Goal: Information Seeking & Learning: Check status

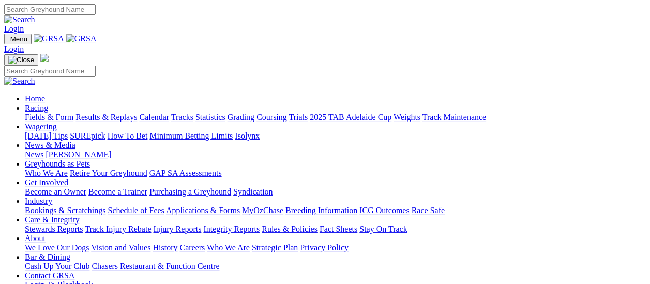
click at [108, 113] on link "Results & Replays" at bounding box center [107, 117] width 62 height 9
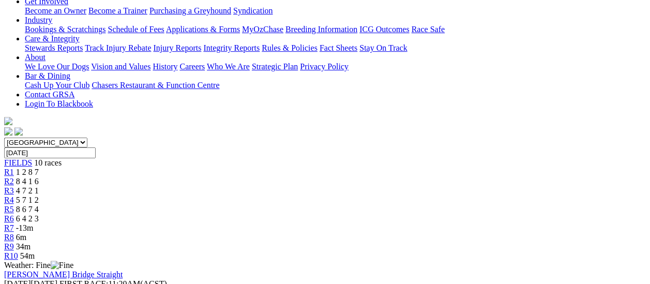
scroll to position [52, 0]
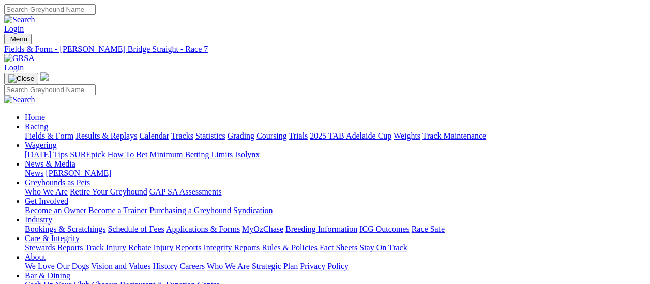
click at [55, 131] on link "Fields & Form" at bounding box center [49, 135] width 49 height 9
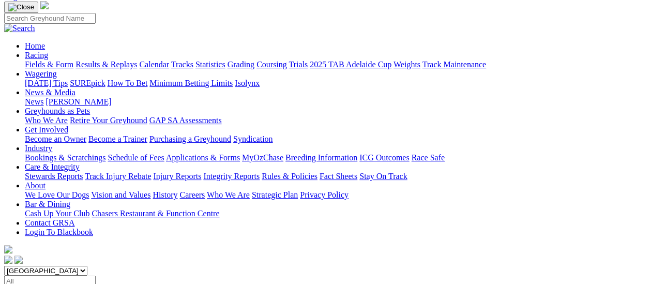
scroll to position [52, 0]
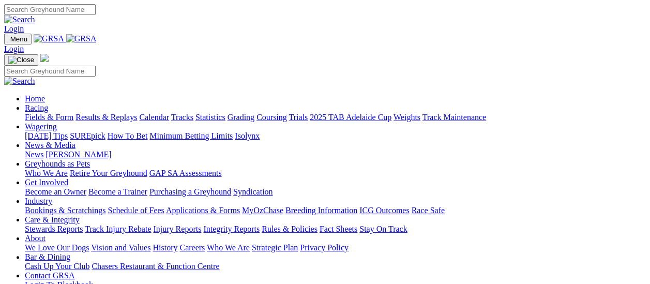
click at [127, 113] on link "Results & Replays" at bounding box center [107, 117] width 62 height 9
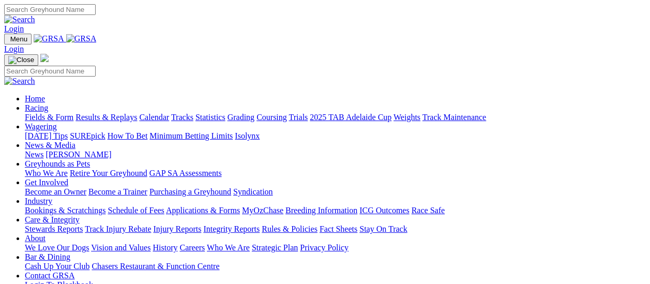
click at [56, 113] on link "Fields & Form" at bounding box center [49, 117] width 49 height 9
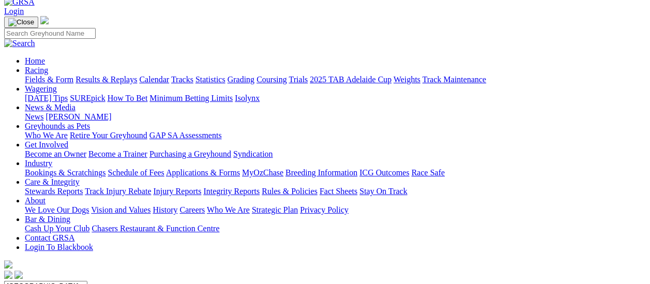
scroll to position [52, 0]
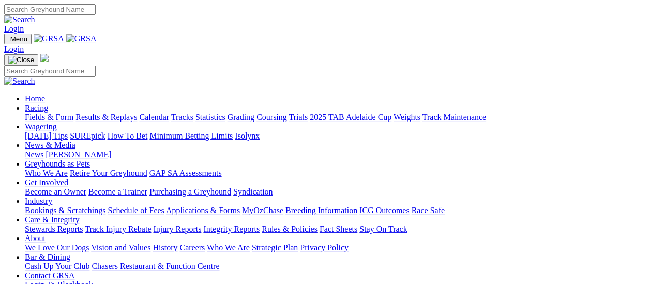
click at [54, 113] on link "Fields & Form" at bounding box center [49, 117] width 49 height 9
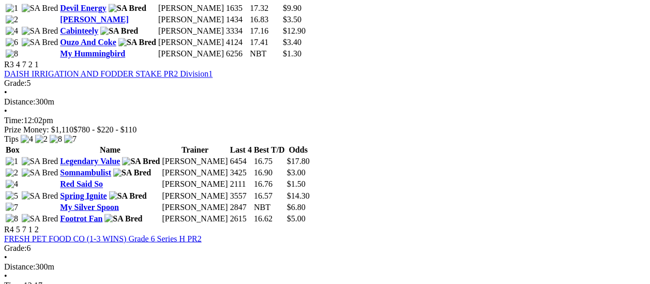
scroll to position [776, 0]
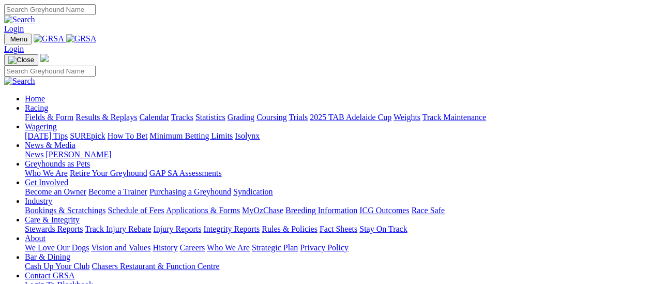
click at [137, 113] on link "Results & Replays" at bounding box center [107, 117] width 62 height 9
click at [133, 113] on link "Results & Replays" at bounding box center [107, 117] width 62 height 9
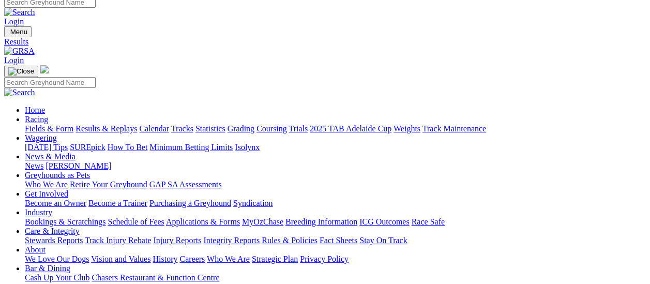
scroll to position [103, 0]
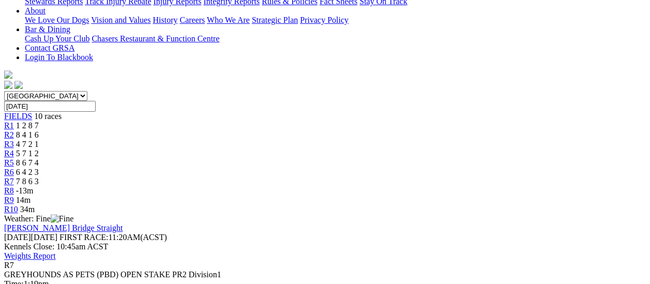
scroll to position [259, 0]
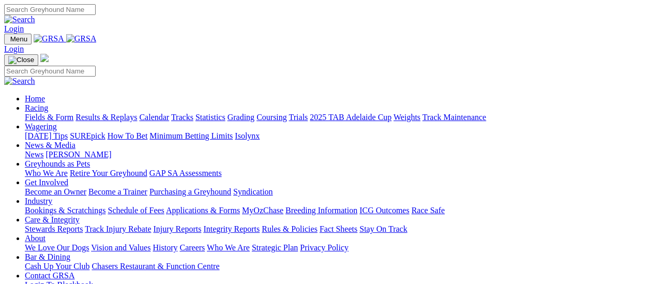
click at [113, 113] on link "Results & Replays" at bounding box center [107, 117] width 62 height 9
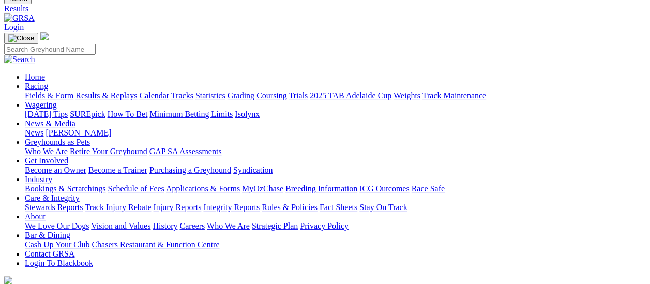
scroll to position [103, 0]
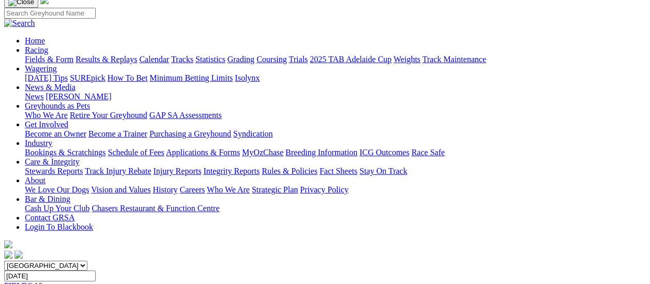
scroll to position [52, 0]
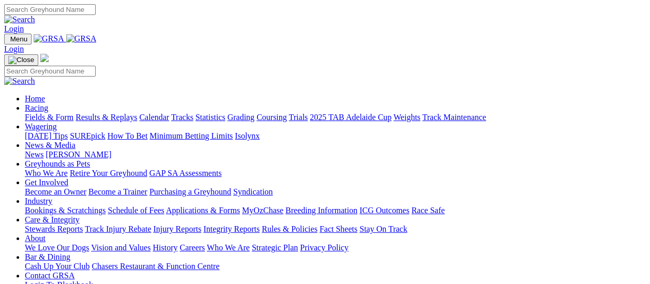
click at [103, 113] on link "Results & Replays" at bounding box center [107, 117] width 62 height 9
click at [57, 113] on link "Fields & Form" at bounding box center [49, 117] width 49 height 9
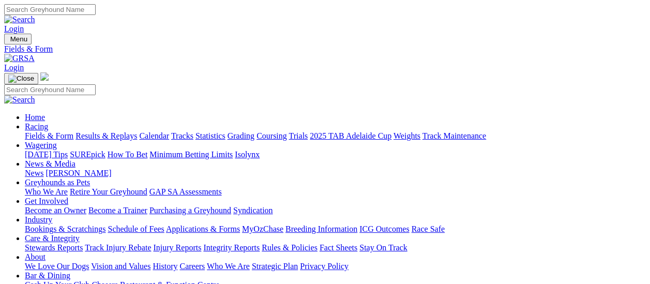
click at [120, 131] on link "Results & Replays" at bounding box center [107, 135] width 62 height 9
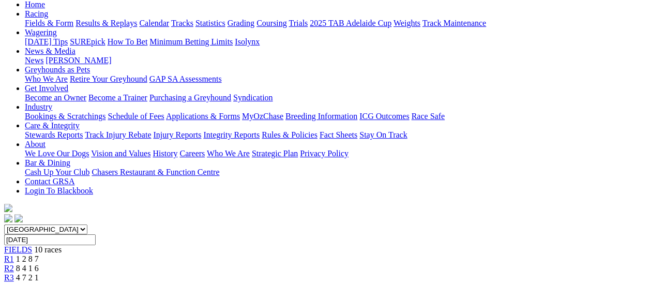
scroll to position [103, 0]
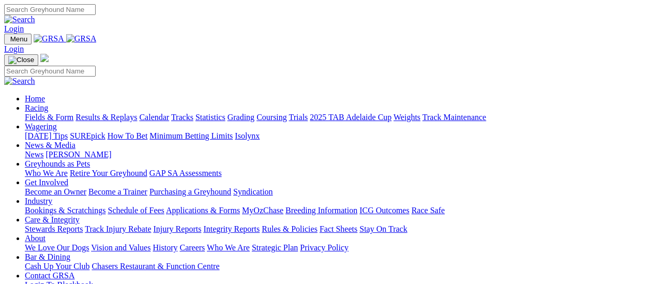
click at [57, 113] on link "Fields & Form" at bounding box center [49, 117] width 49 height 9
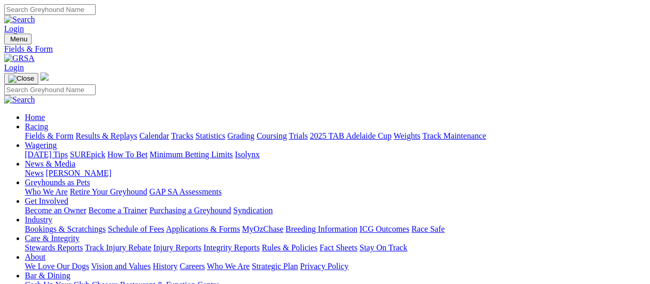
click at [112, 131] on link "Results & Replays" at bounding box center [107, 135] width 62 height 9
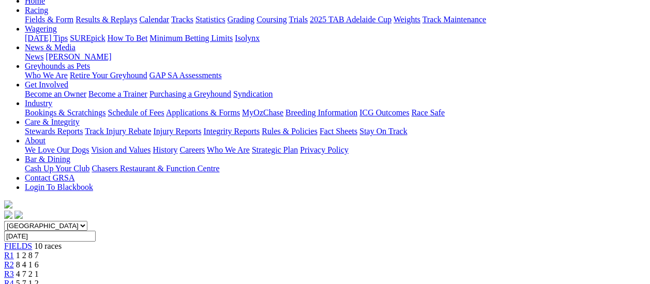
scroll to position [103, 0]
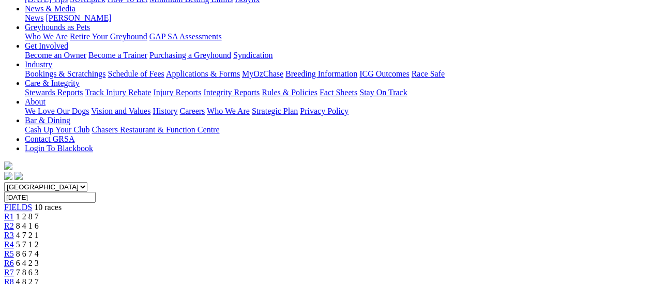
scroll to position [103, 0]
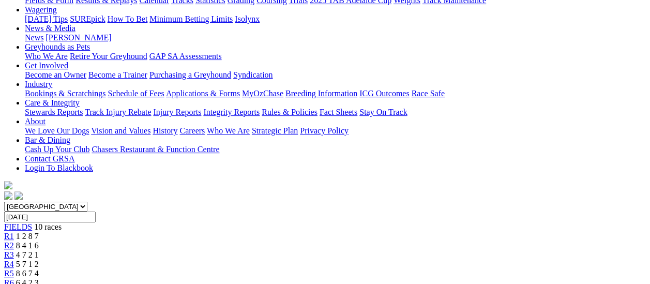
scroll to position [103, 0]
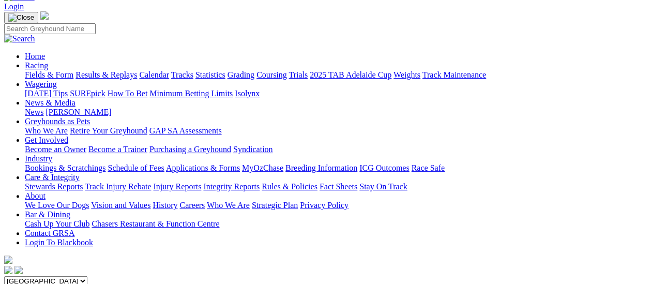
scroll to position [52, 0]
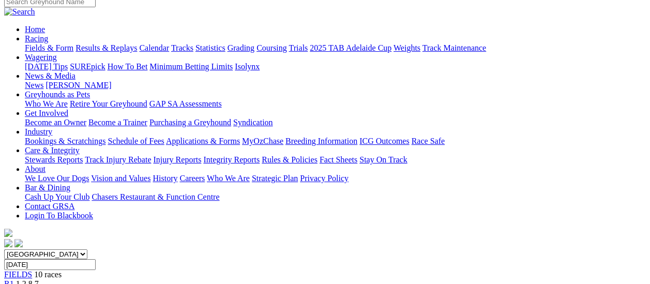
scroll to position [52, 0]
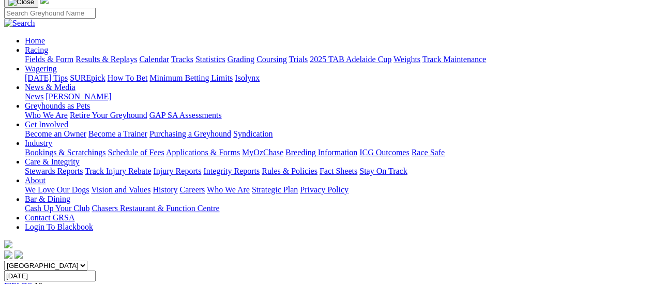
scroll to position [52, 0]
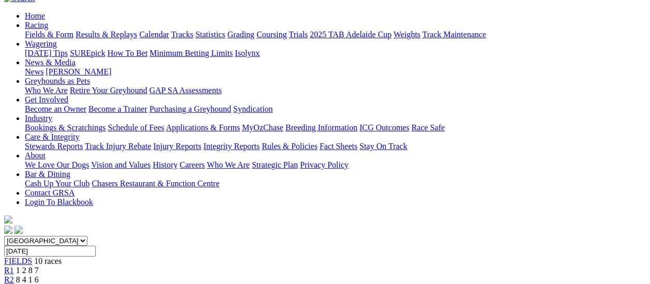
scroll to position [155, 0]
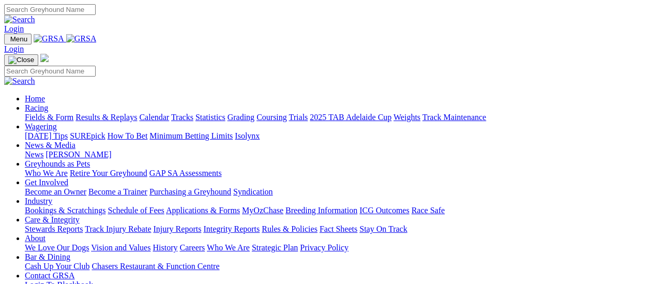
click at [116, 113] on link "Results & Replays" at bounding box center [107, 117] width 62 height 9
click at [110, 113] on link "Results & Replays" at bounding box center [107, 117] width 62 height 9
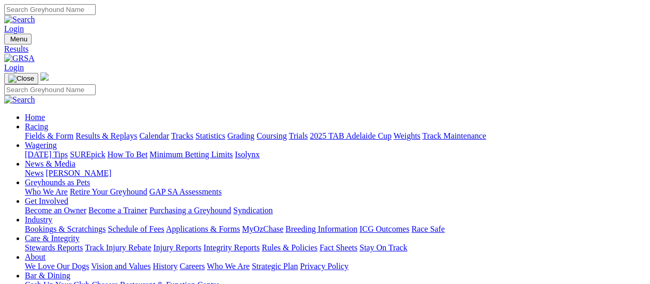
click at [44, 131] on link "Fields & Form" at bounding box center [49, 135] width 49 height 9
click at [29, 131] on link "Fields & Form" at bounding box center [49, 135] width 49 height 9
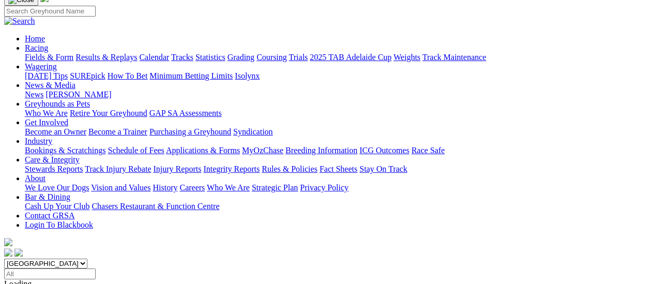
scroll to position [52, 0]
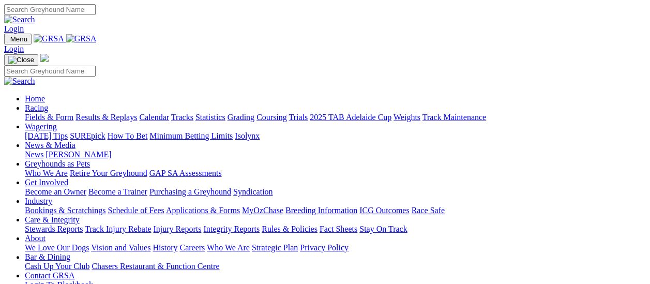
click at [120, 113] on link "Results & Replays" at bounding box center [107, 117] width 62 height 9
click at [111, 113] on link "Results & Replays" at bounding box center [107, 117] width 62 height 9
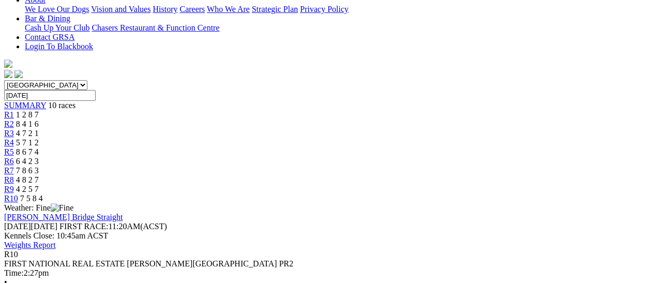
scroll to position [155, 0]
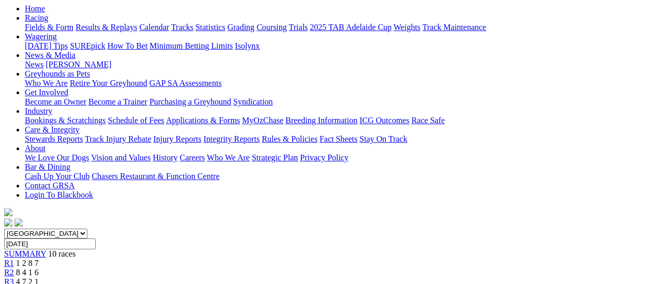
scroll to position [52, 0]
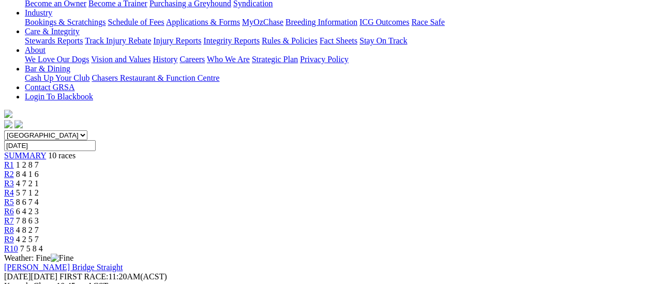
scroll to position [259, 0]
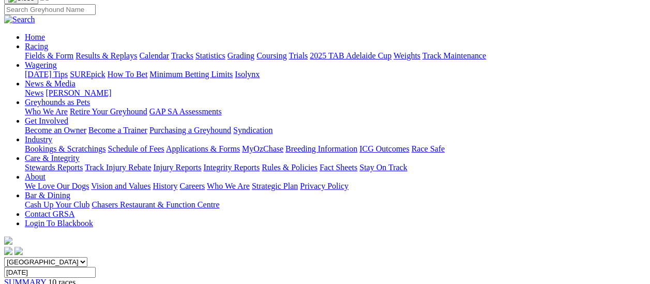
scroll to position [0, 0]
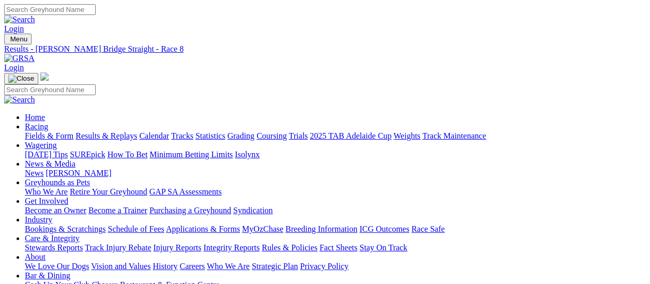
click at [133, 131] on link "Results & Replays" at bounding box center [107, 135] width 62 height 9
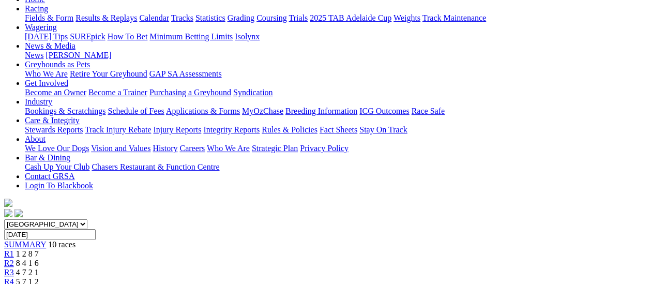
scroll to position [103, 0]
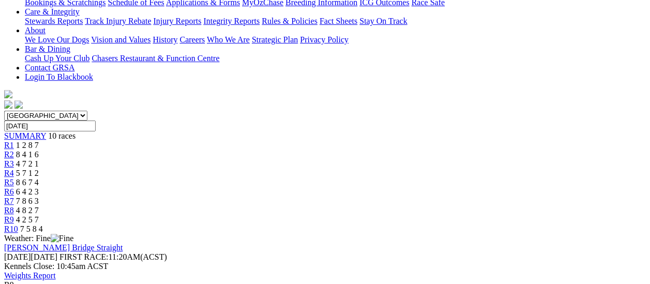
scroll to position [103, 0]
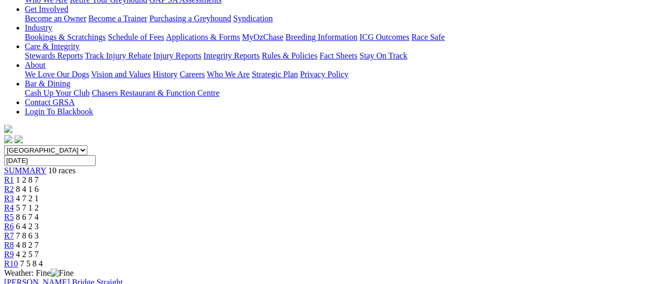
scroll to position [207, 0]
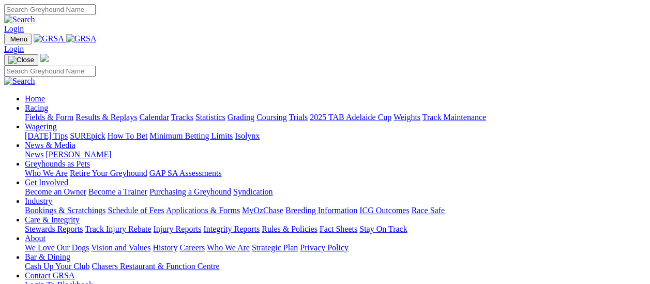
click at [133, 113] on link "Results & Replays" at bounding box center [107, 117] width 62 height 9
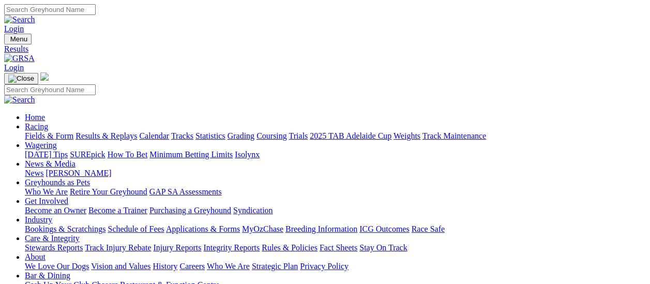
click at [52, 131] on link "Fields & Form" at bounding box center [49, 135] width 49 height 9
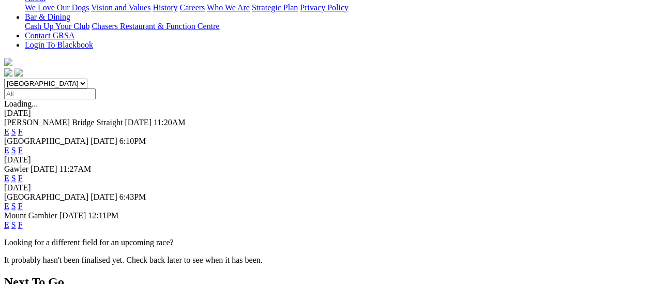
scroll to position [155, 0]
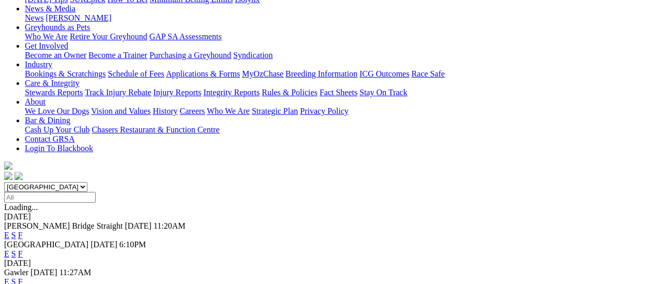
click at [23, 249] on link "F" at bounding box center [20, 253] width 5 height 9
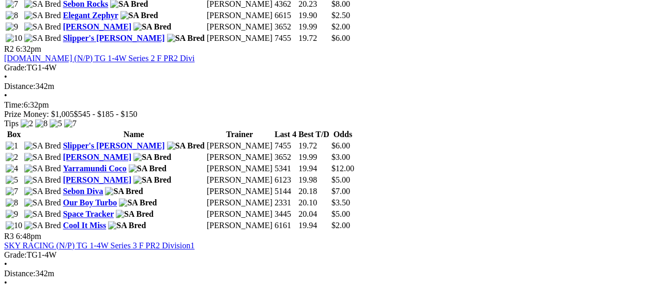
scroll to position [673, 0]
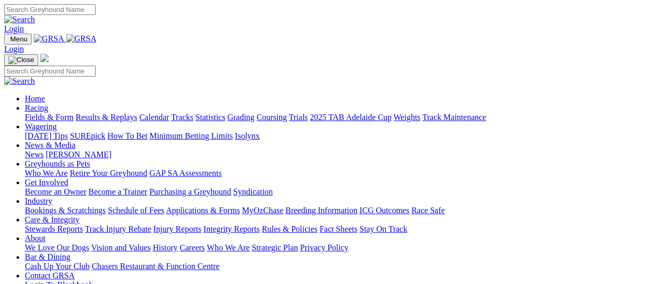
click at [124, 113] on link "Results & Replays" at bounding box center [107, 117] width 62 height 9
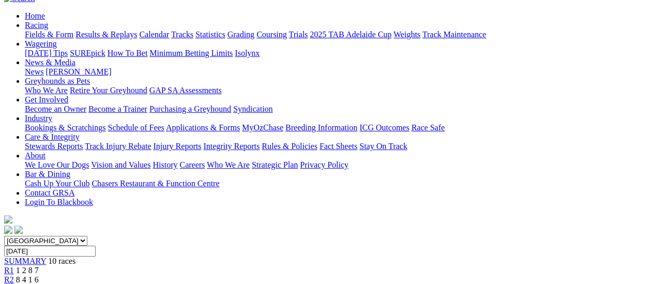
scroll to position [103, 0]
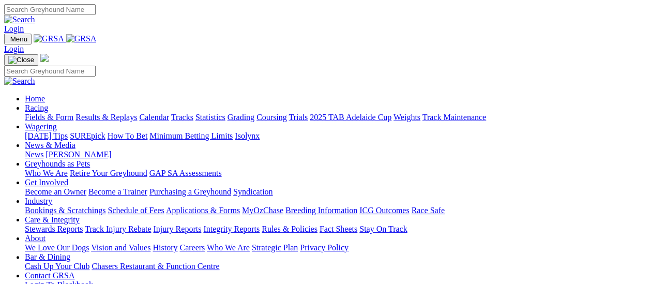
click at [34, 113] on link "Fields & Form" at bounding box center [49, 117] width 49 height 9
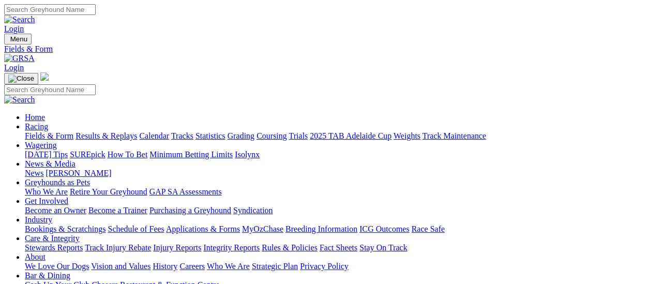
click at [115, 131] on link "Results & Replays" at bounding box center [107, 135] width 62 height 9
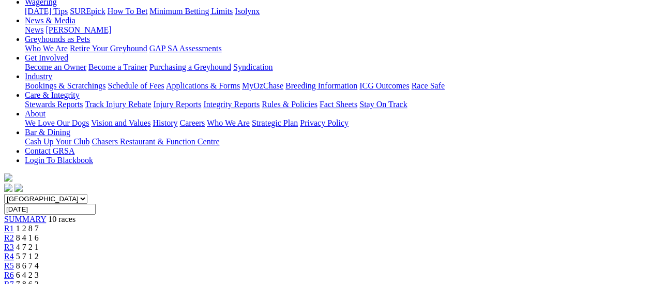
scroll to position [155, 0]
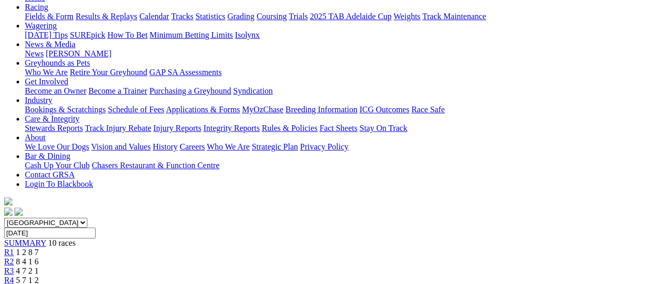
scroll to position [103, 0]
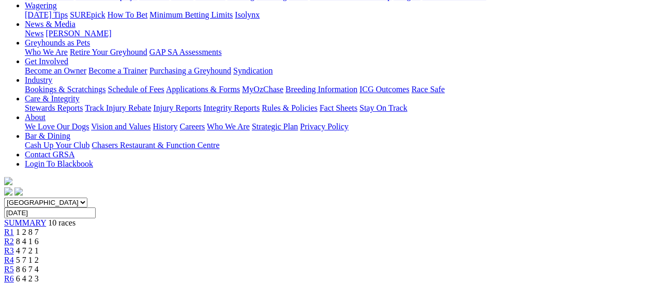
scroll to position [103, 0]
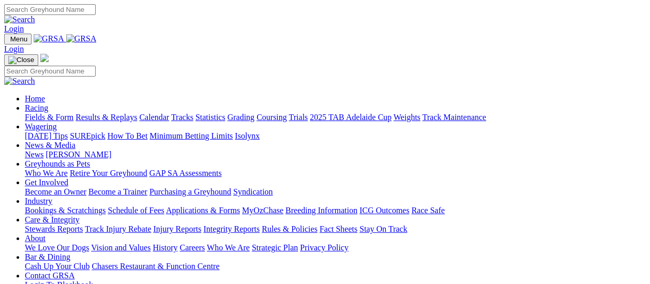
click at [34, 113] on link "Fields & Form" at bounding box center [49, 117] width 49 height 9
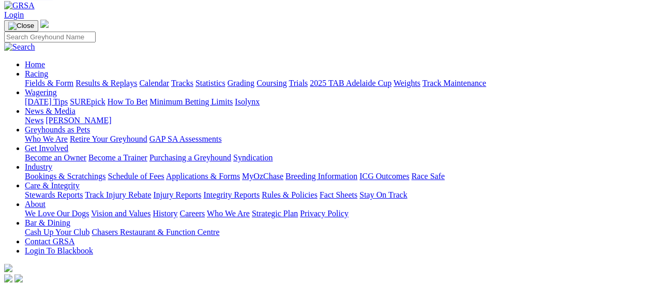
scroll to position [52, 0]
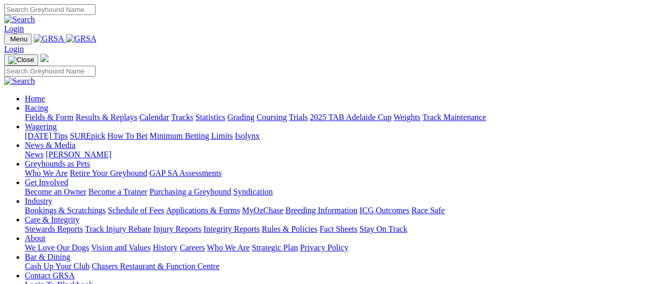
click at [55, 113] on link "Fields & Form" at bounding box center [49, 117] width 49 height 9
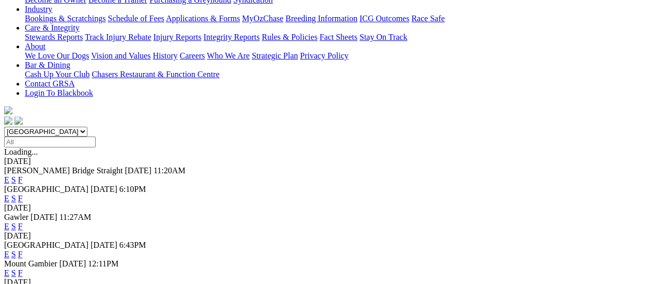
scroll to position [155, 0]
